Goal: Browse casually

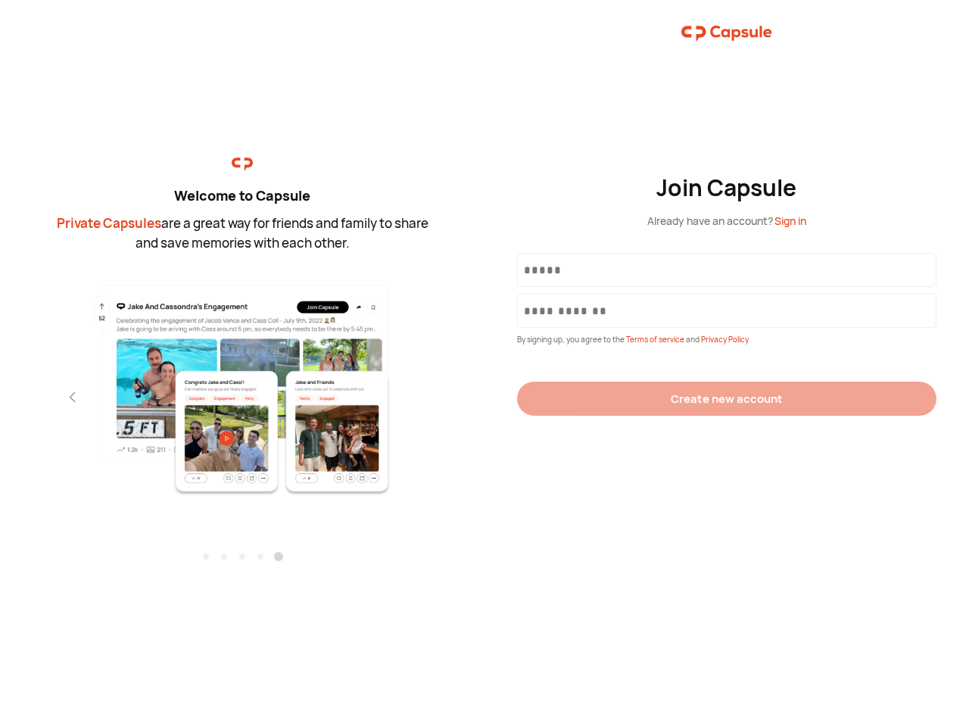
click at [485, 363] on div "Join Capsule Already have an account? Sign in By signing up, you agree to the T…" at bounding box center [727, 363] width 485 height 727
click at [242, 384] on img at bounding box center [242, 388] width 331 height 213
click at [0, 397] on div "Welcome to Capsule Private Capsules are a great way for friends and family to s…" at bounding box center [242, 363] width 485 height 727
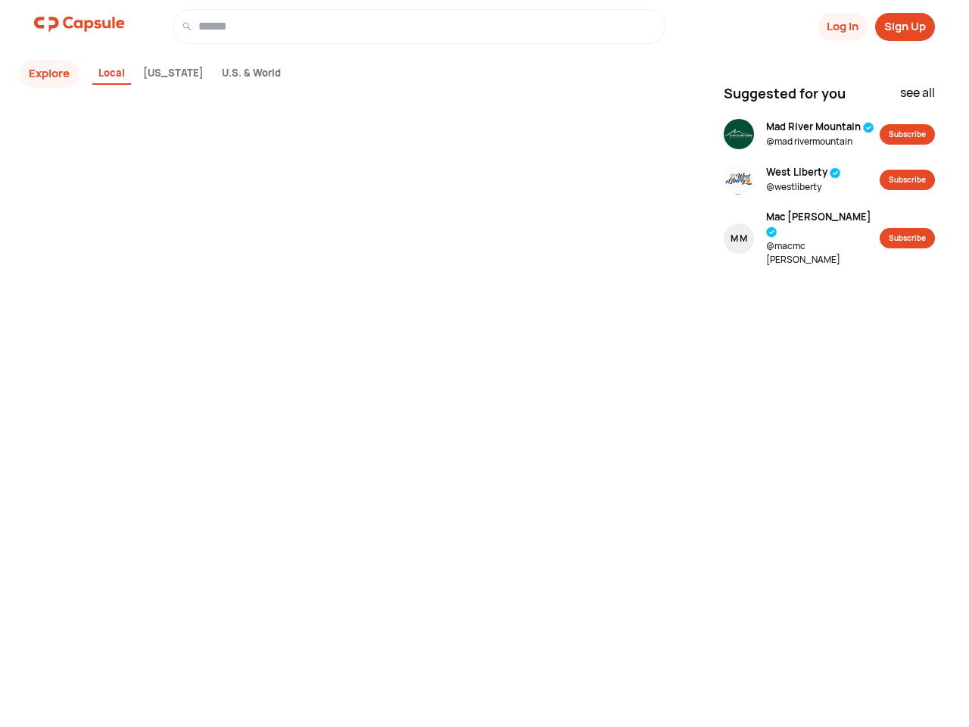
click at [485, 358] on div "Explore Local [US_STATE] U.S. & World" at bounding box center [370, 389] width 690 height 656
click at [841, 26] on button "Log In" at bounding box center [843, 27] width 50 height 28
click at [905, 26] on button "Sign Up" at bounding box center [905, 27] width 60 height 28
click at [49, 73] on button "Explore" at bounding box center [49, 74] width 59 height 28
click at [112, 74] on div "Local" at bounding box center [111, 74] width 39 height 23
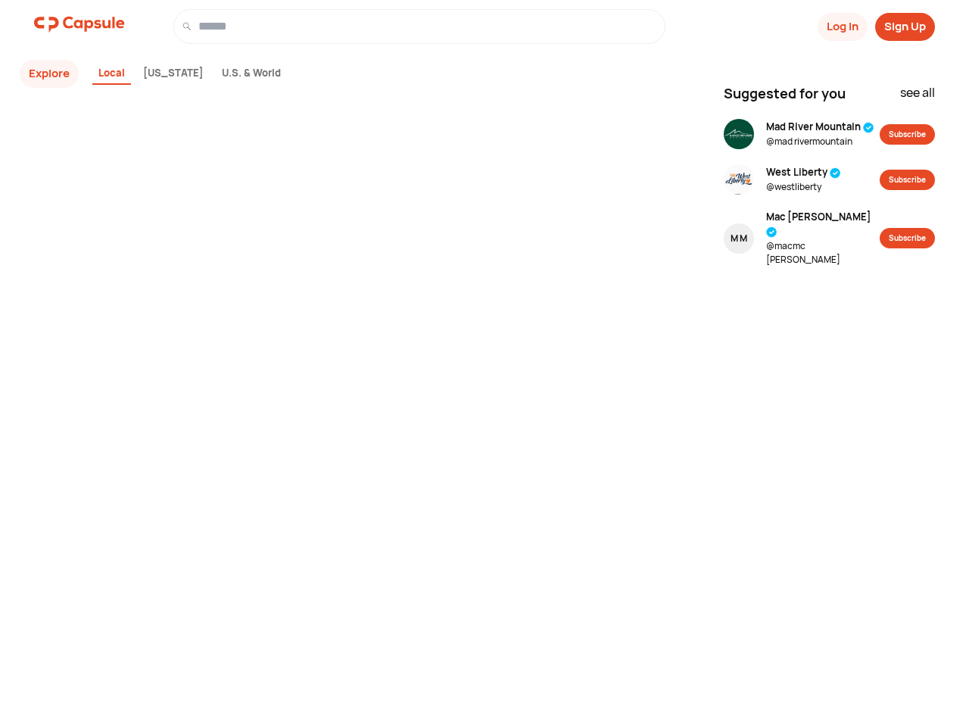
click at [161, 74] on div "[US_STATE]" at bounding box center [173, 74] width 73 height 23
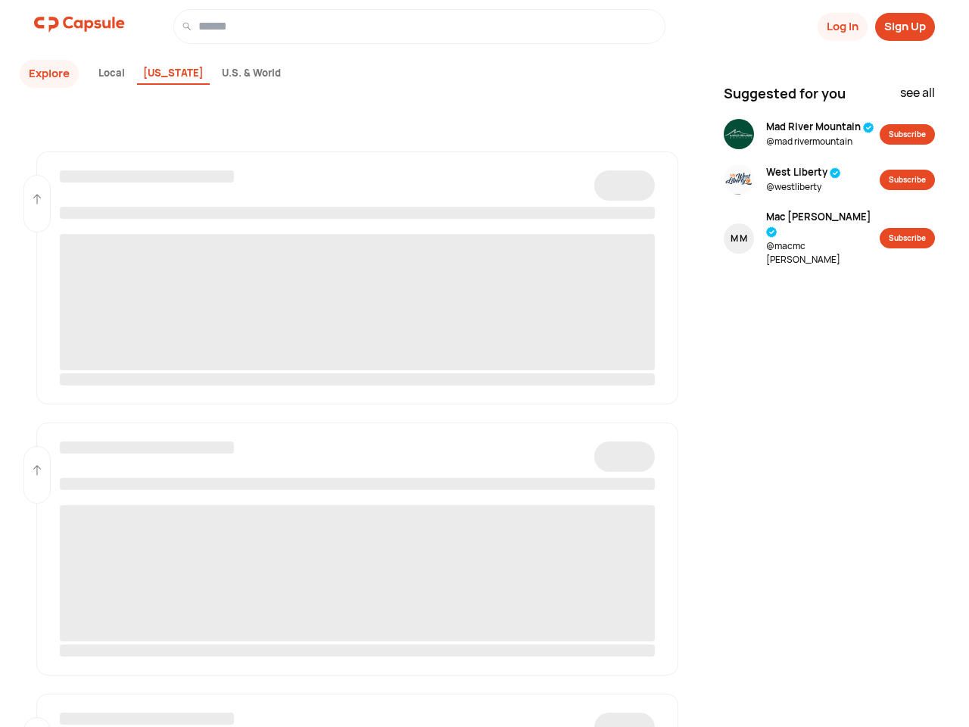
click at [227, 74] on div "U.S. & World" at bounding box center [251, 74] width 71 height 23
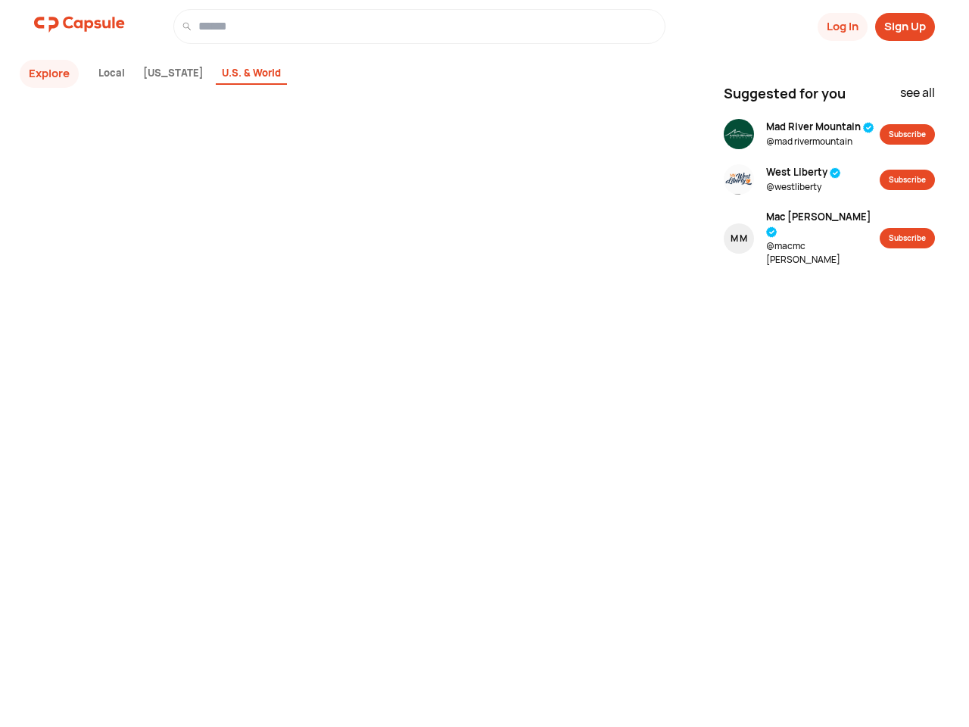
click at [917, 96] on div "see all" at bounding box center [917, 96] width 35 height 26
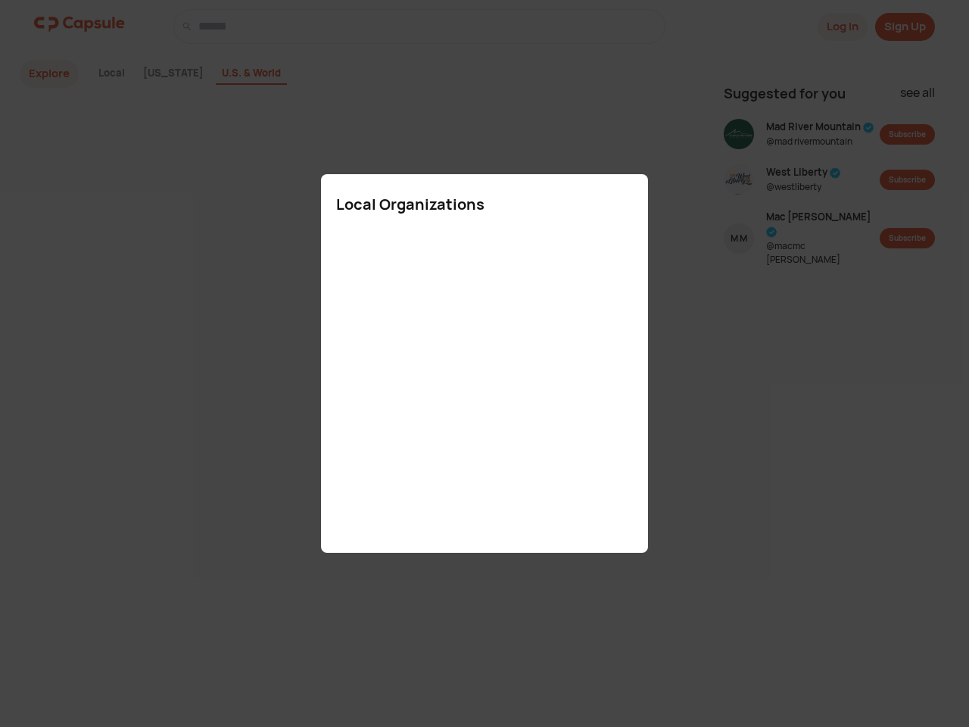
click at [820, 134] on div at bounding box center [484, 363] width 969 height 727
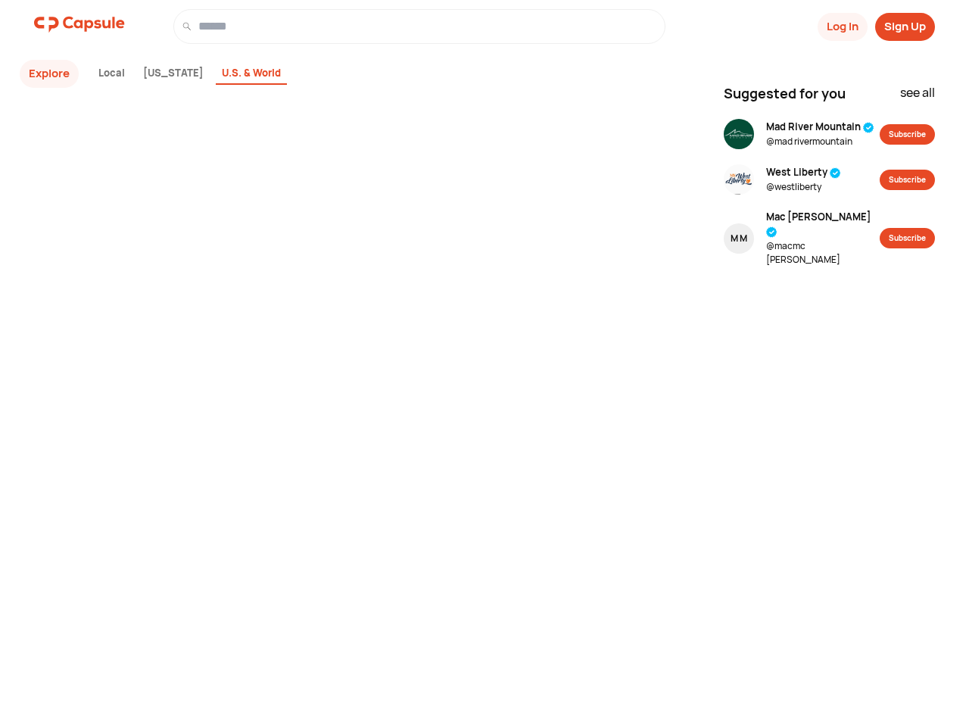
click at [907, 134] on button "Subscribe" at bounding box center [907, 134] width 55 height 20
